Goal: Complete application form

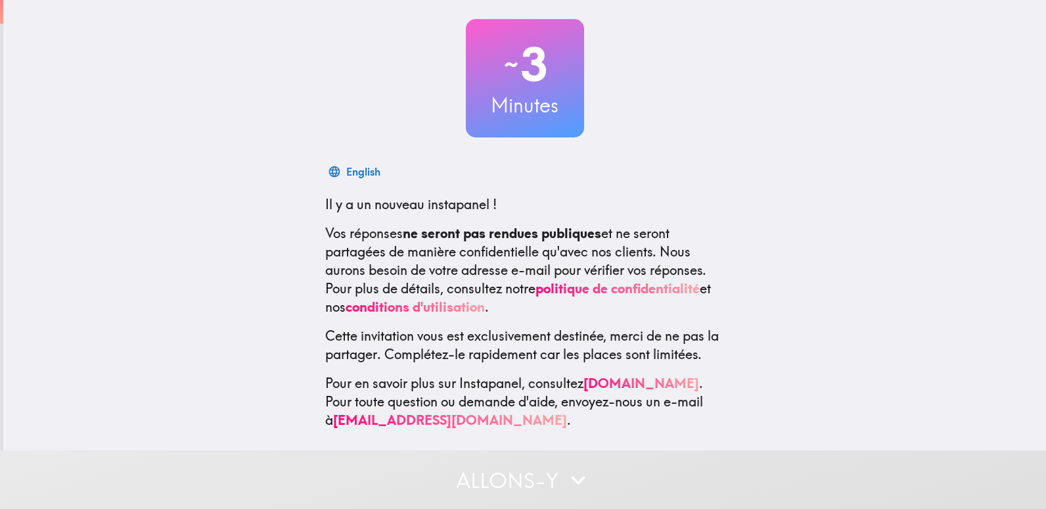
scroll to position [75, 0]
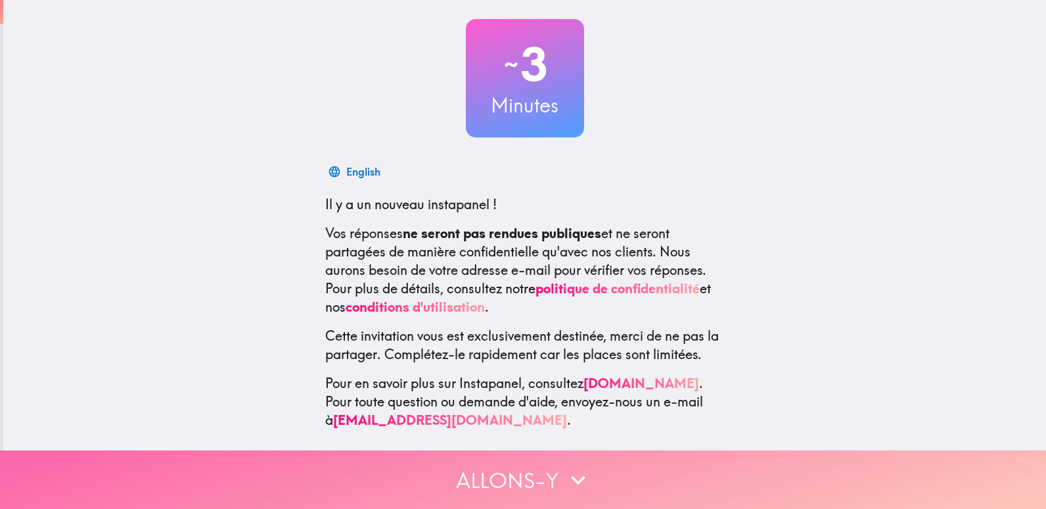
click at [551, 472] on button "Allons-y" at bounding box center [523, 479] width 1046 height 58
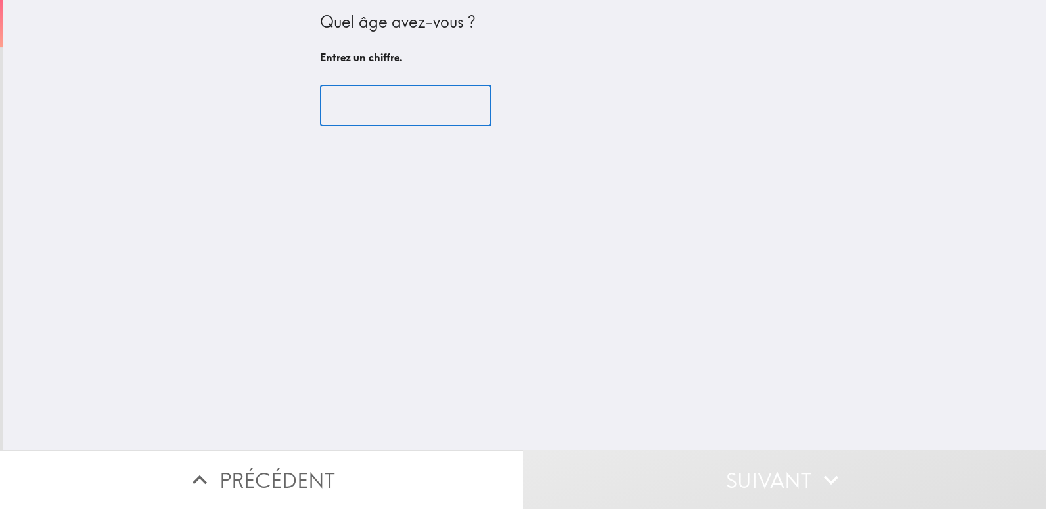
click at [415, 116] on input "number" at bounding box center [406, 105] width 172 height 41
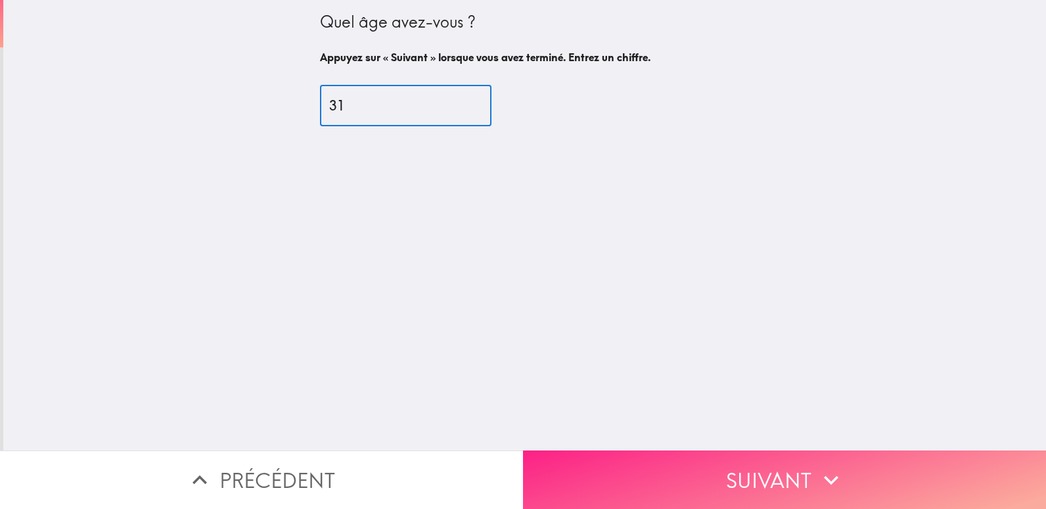
type input "31"
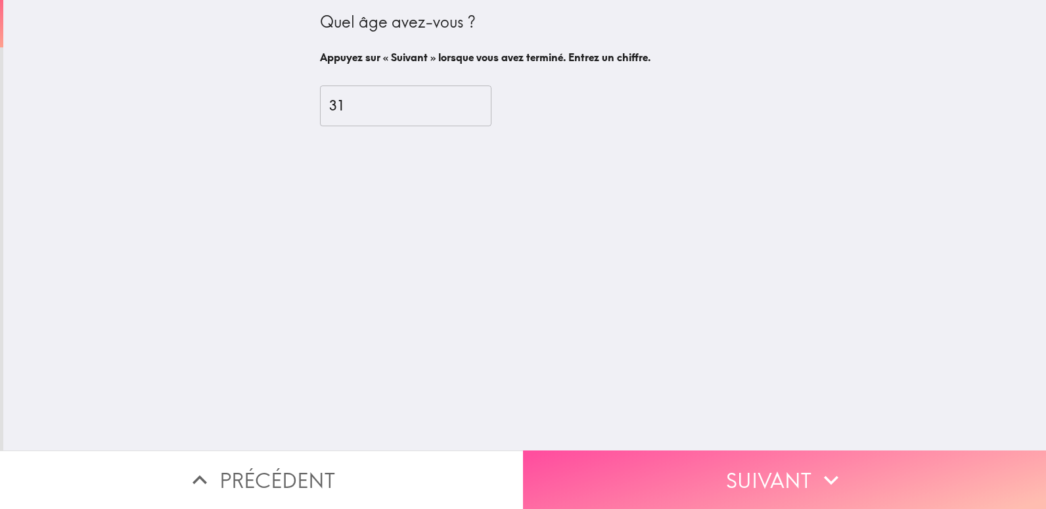
click at [662, 476] on button "Suivant" at bounding box center [784, 479] width 523 height 58
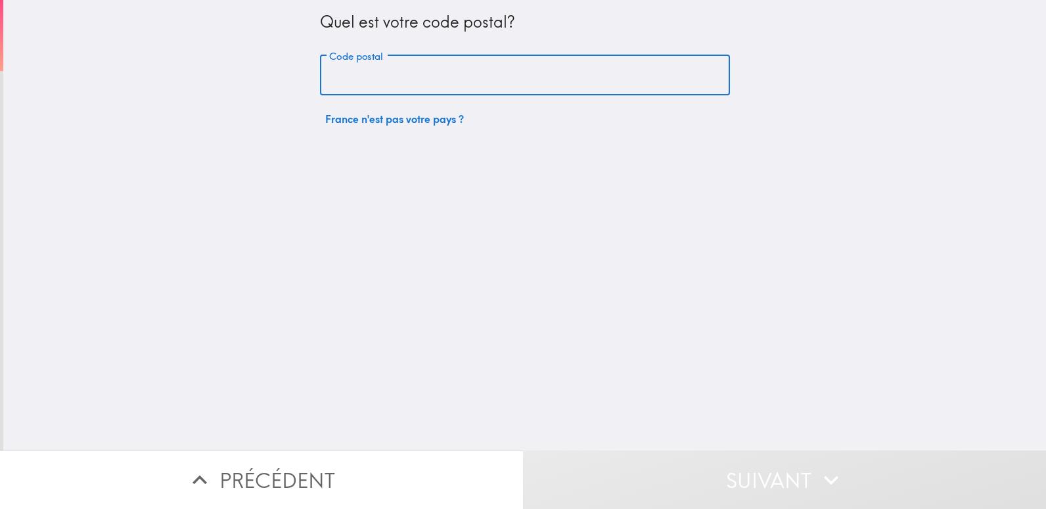
click at [409, 72] on input "Code postal" at bounding box center [525, 75] width 410 height 41
type input "44450"
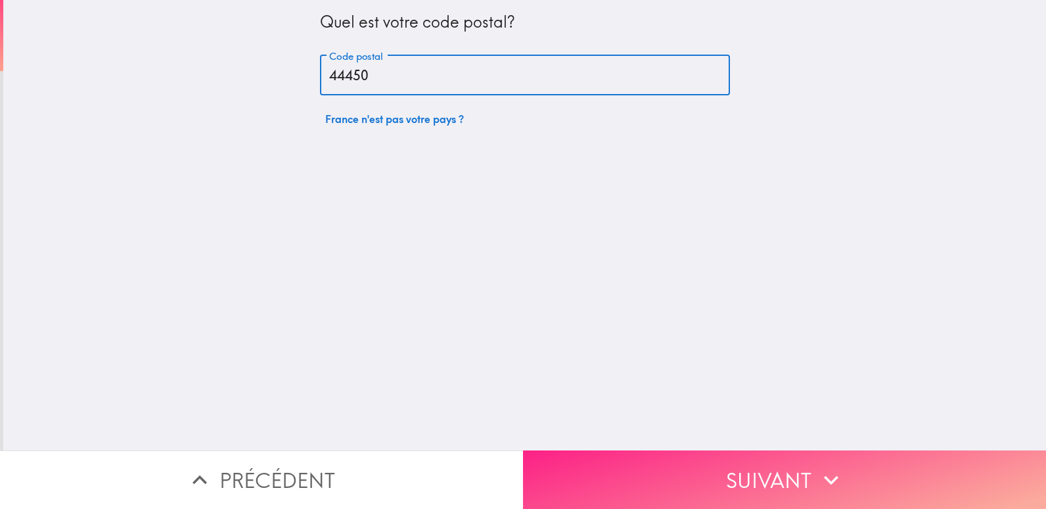
click at [762, 473] on button "Suivant" at bounding box center [784, 479] width 523 height 58
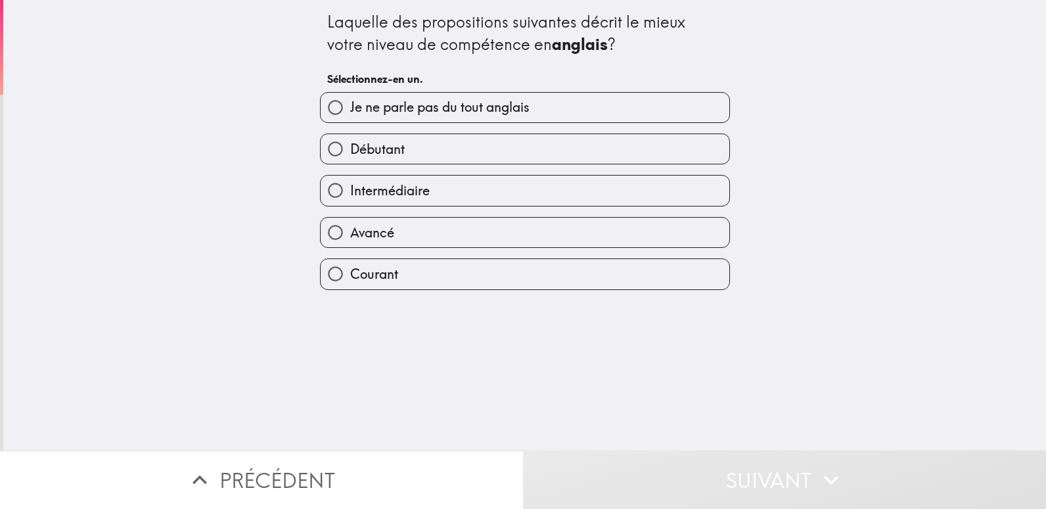
click at [390, 203] on label "Intermédiaire" at bounding box center [525, 190] width 409 height 30
click at [350, 203] on input "Intermédiaire" at bounding box center [336, 190] width 30 height 30
radio input "true"
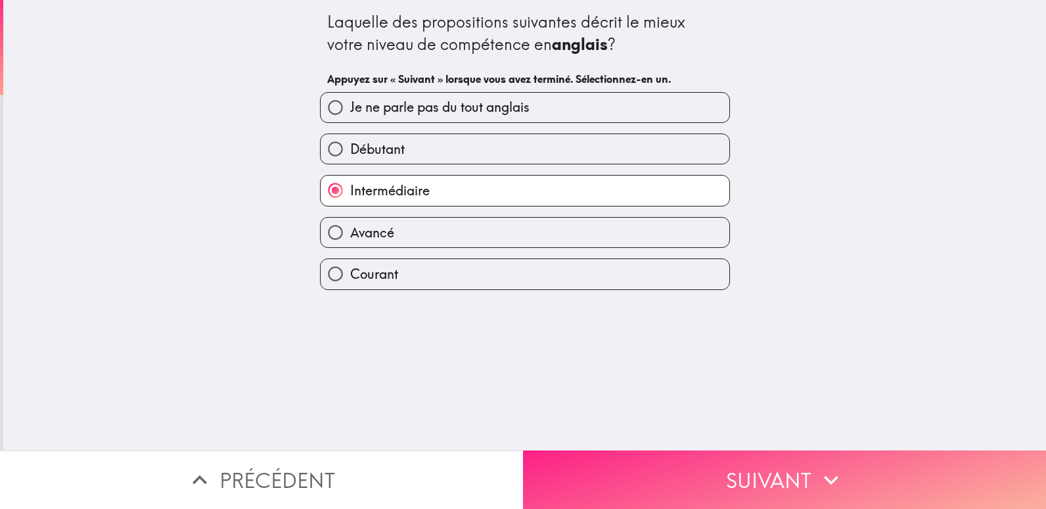
click at [656, 482] on button "Suivant" at bounding box center [784, 479] width 523 height 58
